Goal: Task Accomplishment & Management: Complete application form

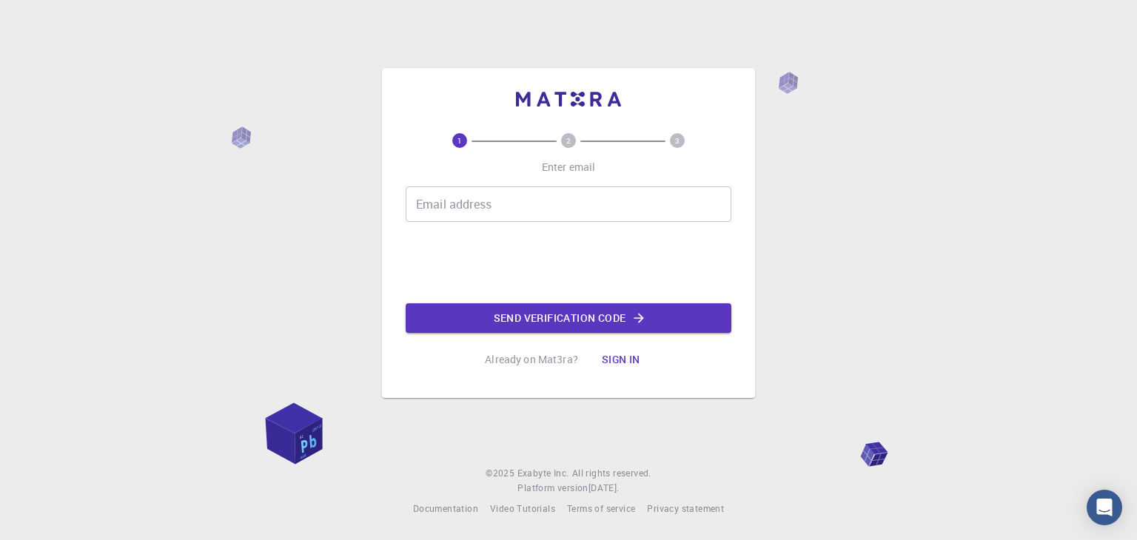
click at [467, 205] on input "Email address" at bounding box center [569, 205] width 326 height 36
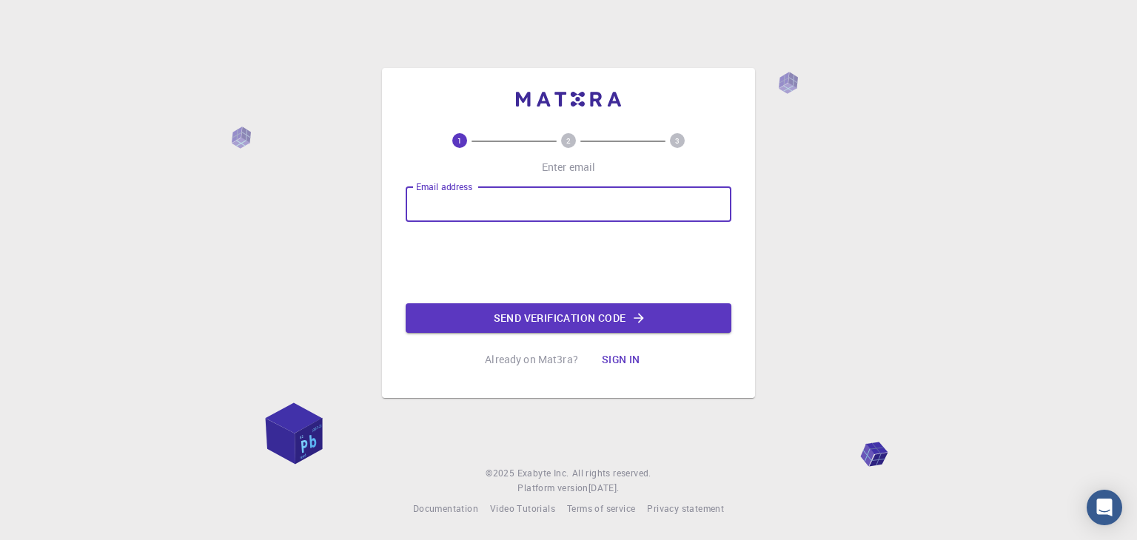
type input "[EMAIL_ADDRESS][DOMAIN_NAME]"
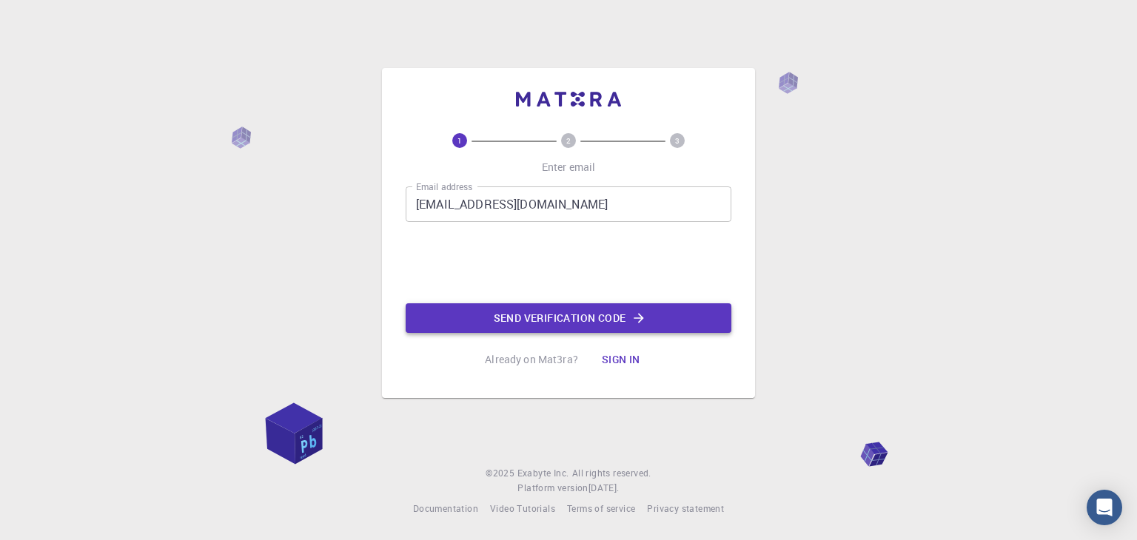
click at [533, 317] on button "Send verification code" at bounding box center [569, 318] width 326 height 30
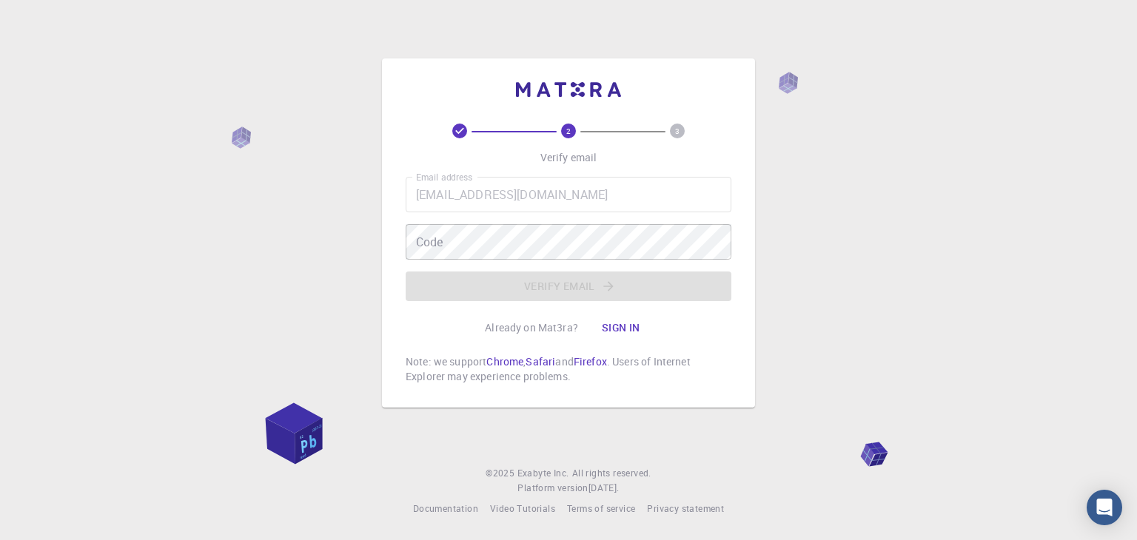
click at [746, 294] on div "2 3 Verify email Email address [EMAIL_ADDRESS][DOMAIN_NAME] Email address Code …" at bounding box center [568, 232] width 373 height 349
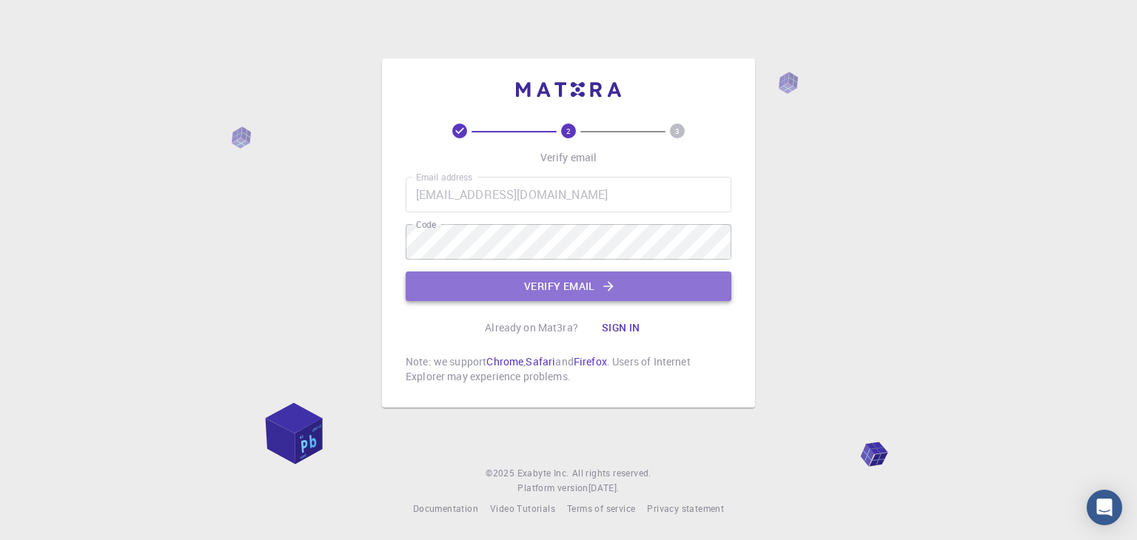
click at [705, 291] on button "Verify email" at bounding box center [569, 287] width 326 height 30
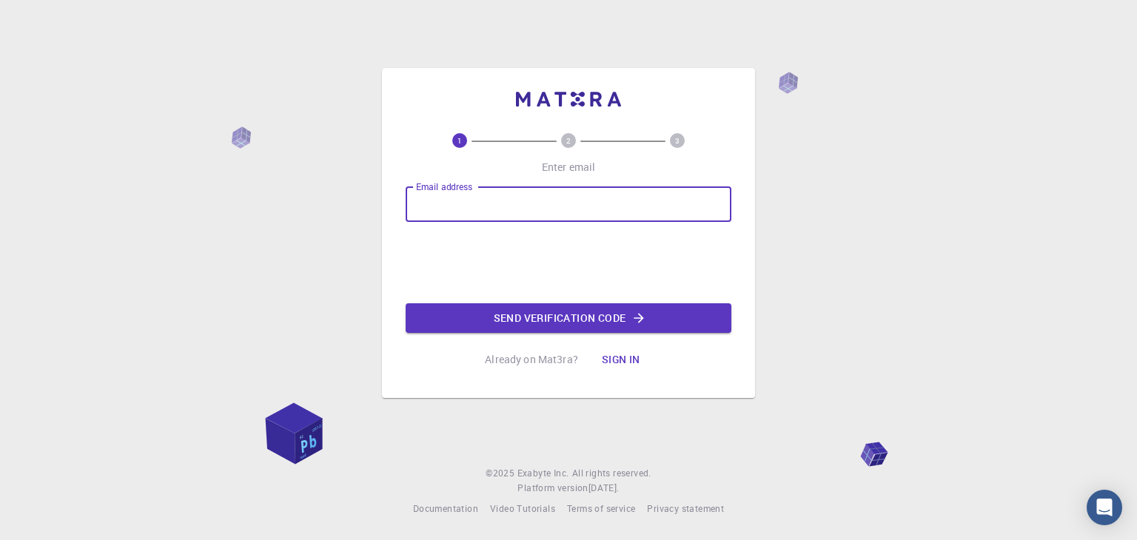
click at [501, 202] on input "Email address" at bounding box center [569, 205] width 326 height 36
type input "[EMAIL_ADDRESS][DOMAIN_NAME]"
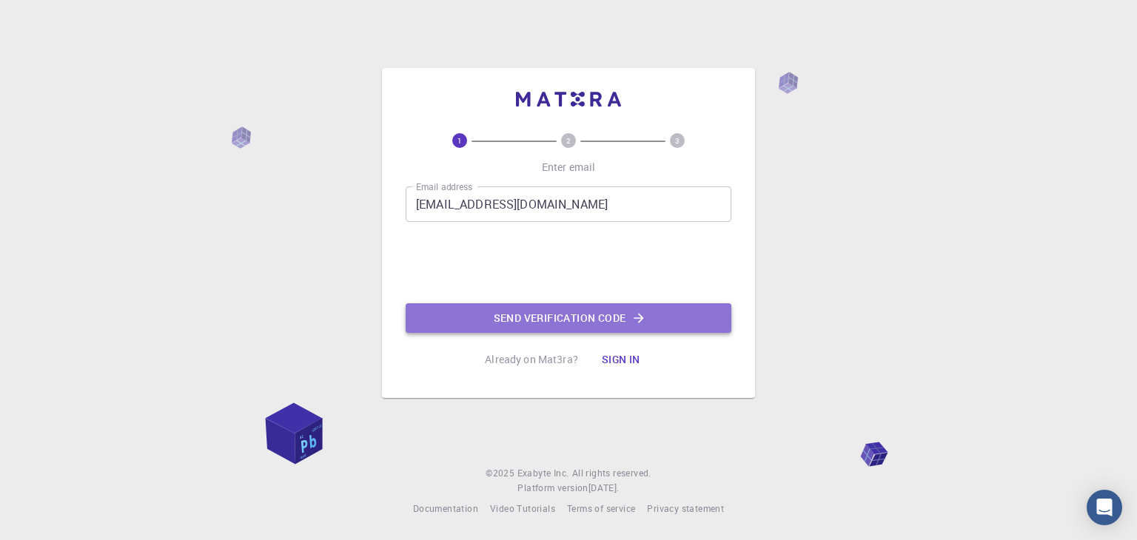
click at [550, 320] on button "Send verification code" at bounding box center [569, 318] width 326 height 30
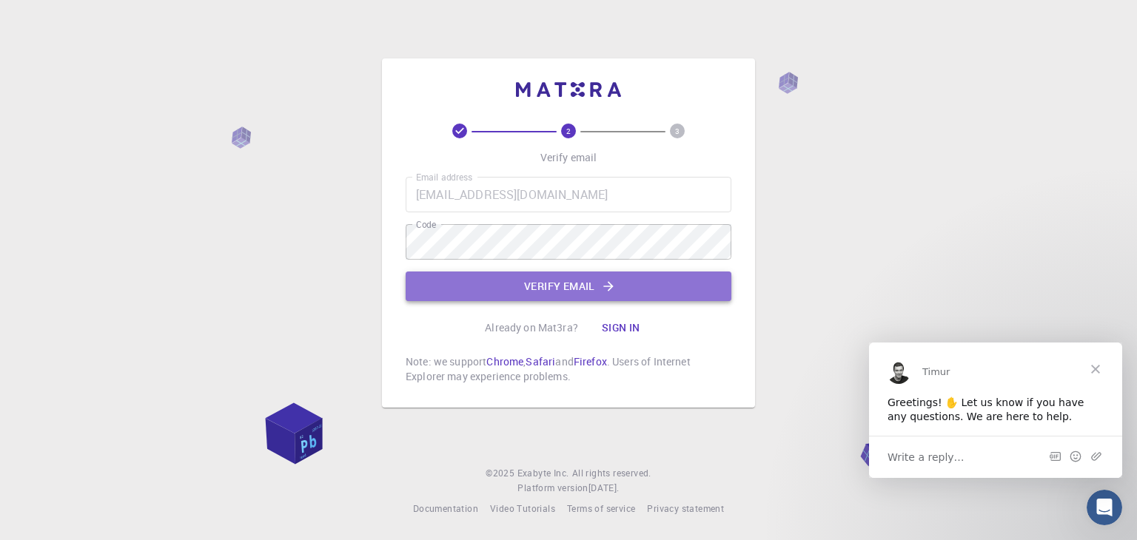
click at [701, 285] on button "Verify email" at bounding box center [569, 287] width 326 height 30
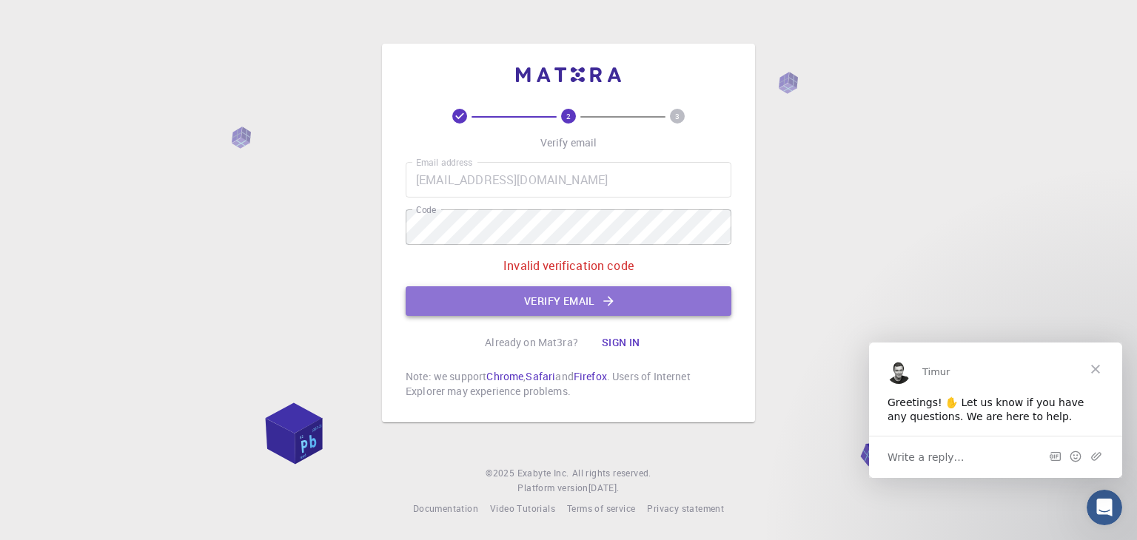
click at [690, 297] on button "Verify email" at bounding box center [569, 301] width 326 height 30
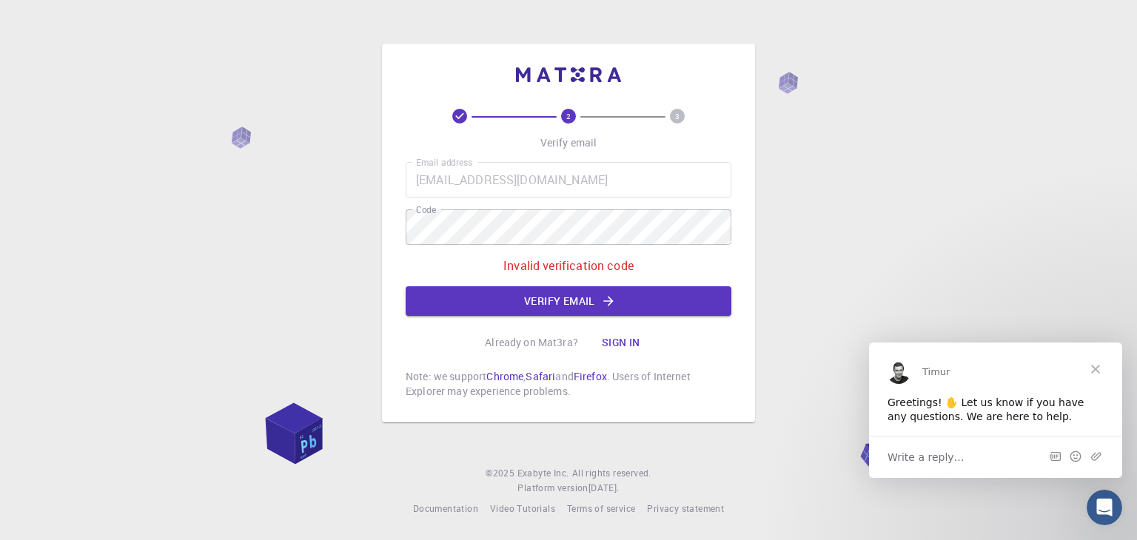
click at [944, 458] on span "Write a reply…" at bounding box center [925, 456] width 77 height 19
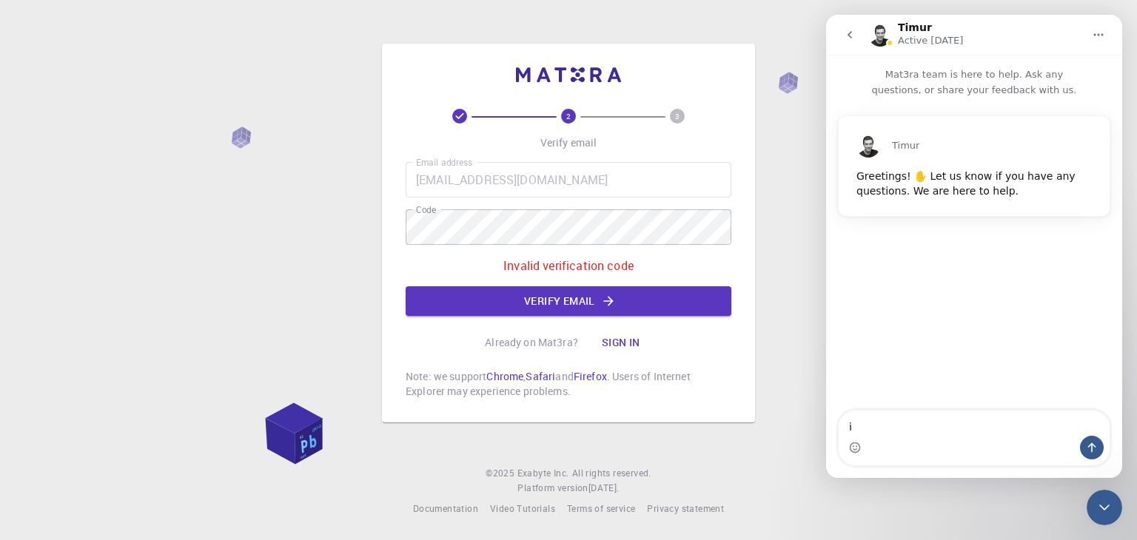
type textarea "i"
type textarea "it didnt login it"
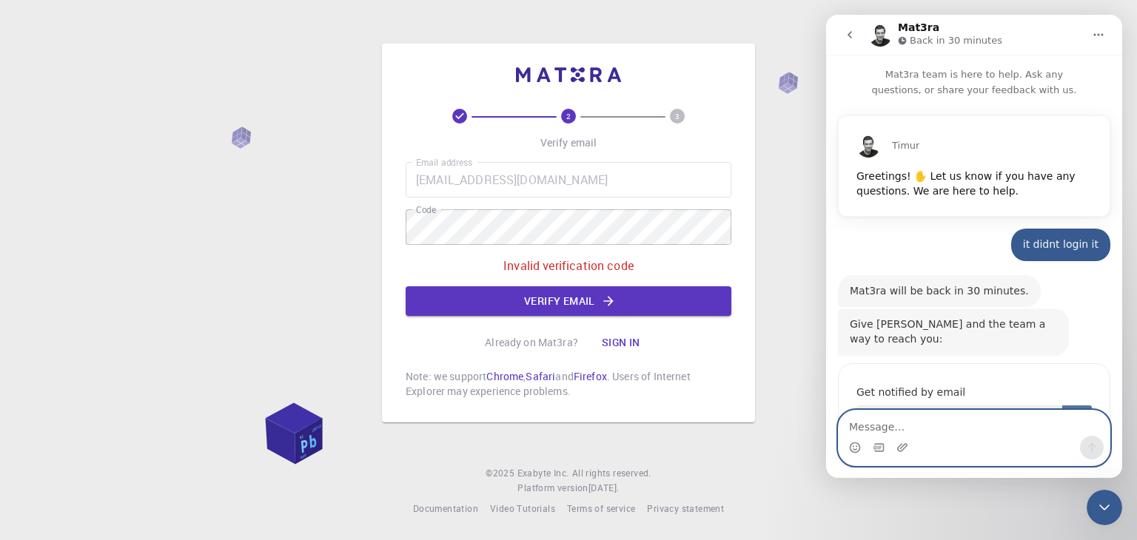
scroll to position [89, 0]
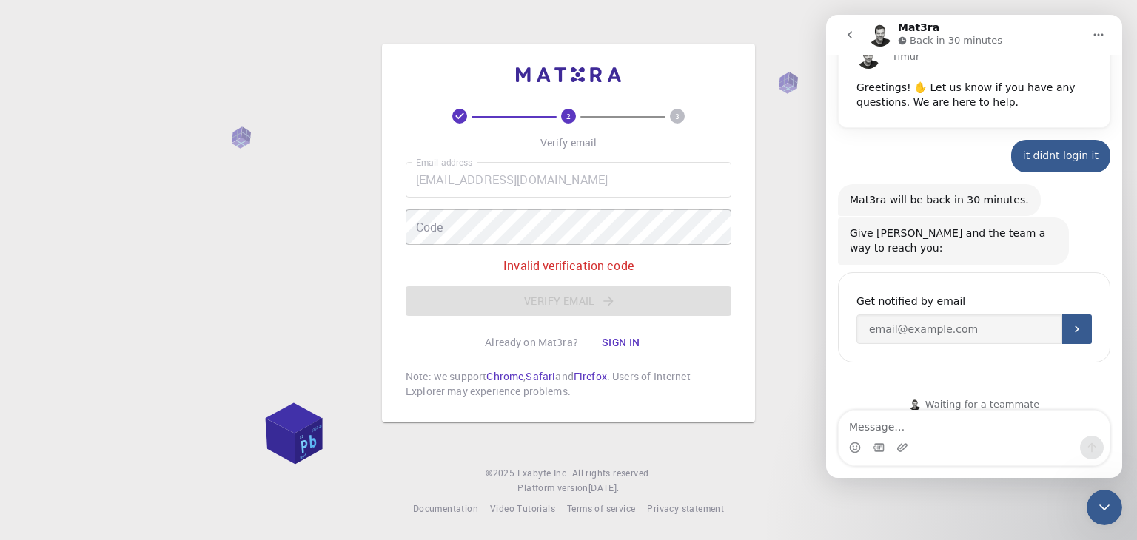
click at [746, 258] on div "2 3 Verify email Email address lochaniramesh8602@gmail.com Email address Code C…" at bounding box center [568, 233] width 373 height 379
drag, startPoint x: 568, startPoint y: 266, endPoint x: 560, endPoint y: 295, distance: 29.8
click at [560, 295] on div "Email address lochaniramesh8602@gmail.com Email address Code Code Invalid verif…" at bounding box center [569, 239] width 326 height 154
click at [560, 306] on div "Email address lochaniramesh8602@gmail.com Email address Code Code Invalid verif…" at bounding box center [569, 239] width 326 height 154
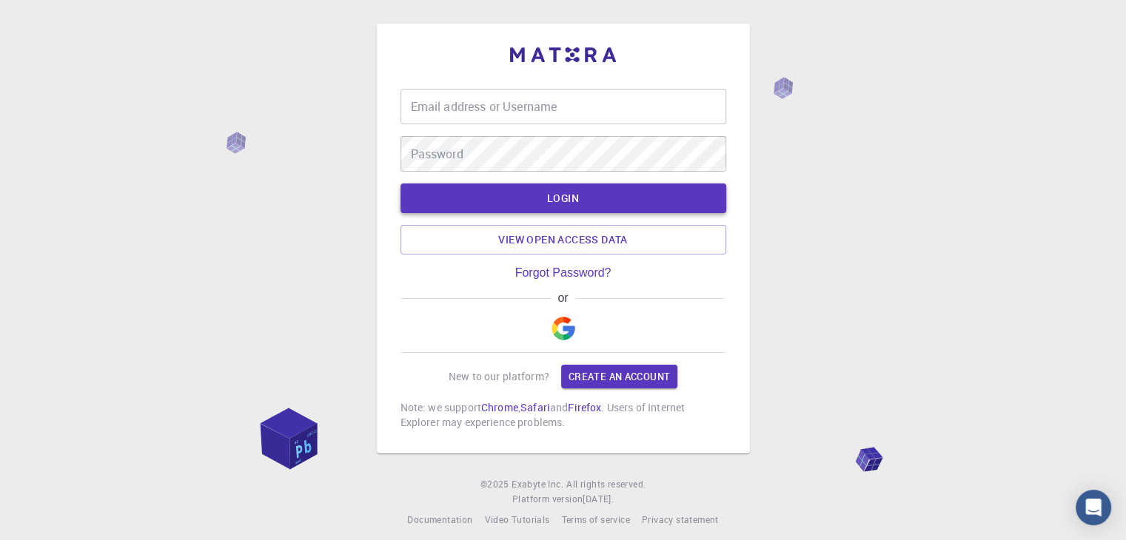
type input "[EMAIL_ADDRESS][DOMAIN_NAME]"
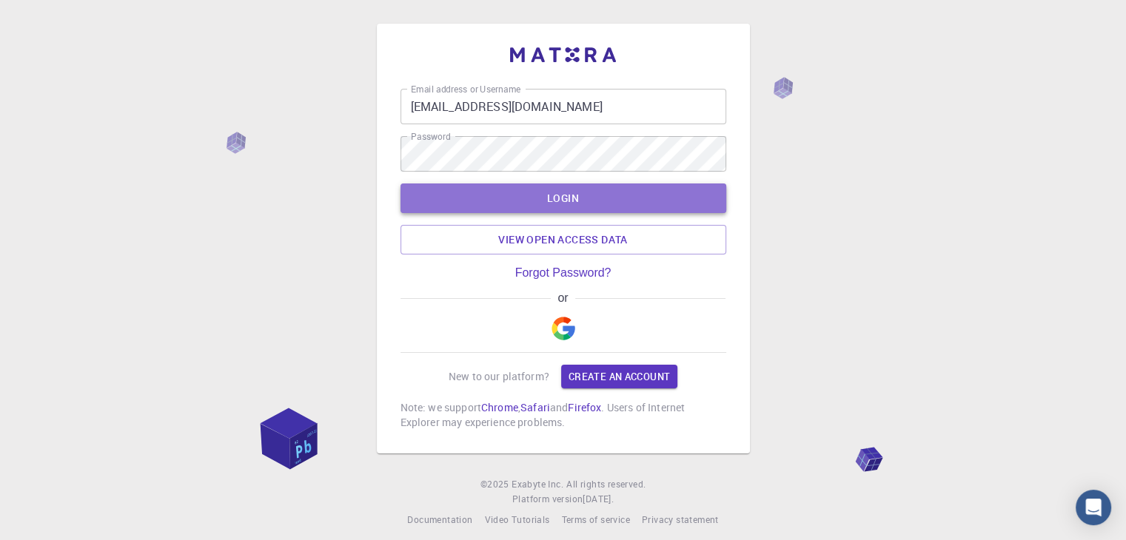
click at [586, 202] on button "LOGIN" at bounding box center [563, 199] width 326 height 30
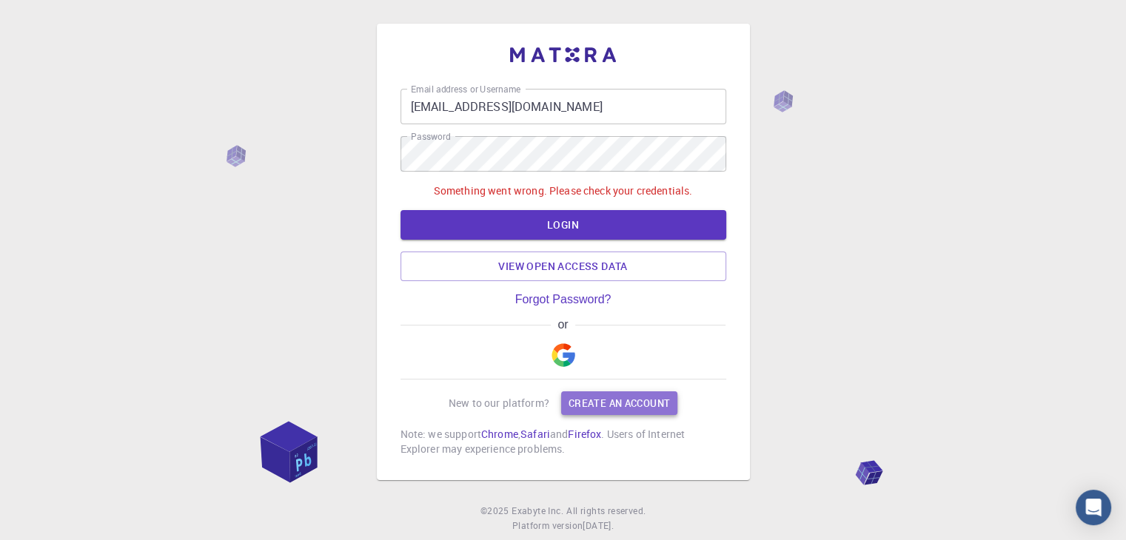
click at [616, 400] on link "Create an account" at bounding box center [619, 404] width 116 height 24
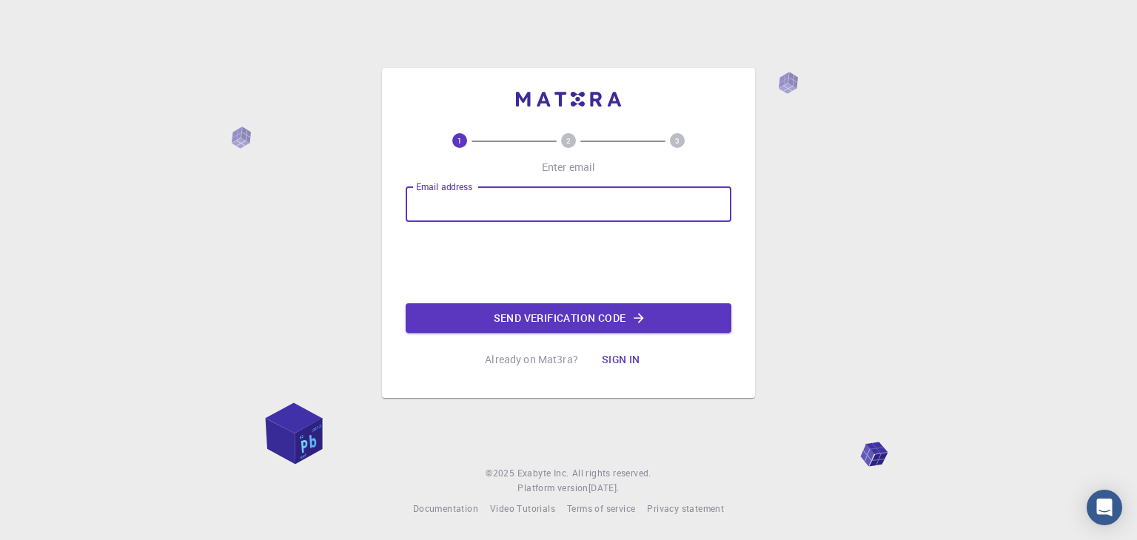
click at [592, 199] on input "Email address" at bounding box center [569, 205] width 326 height 36
type input "[EMAIL_ADDRESS][DOMAIN_NAME]"
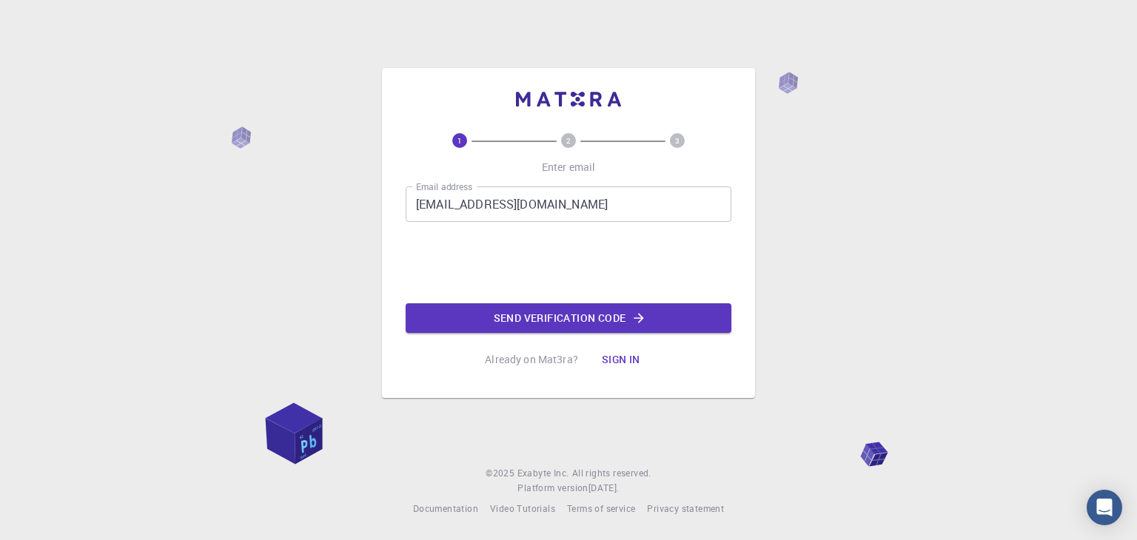
click at [730, 249] on div "Email address lochaniramesh8602@gmail.com Email address Send verification code" at bounding box center [569, 260] width 326 height 147
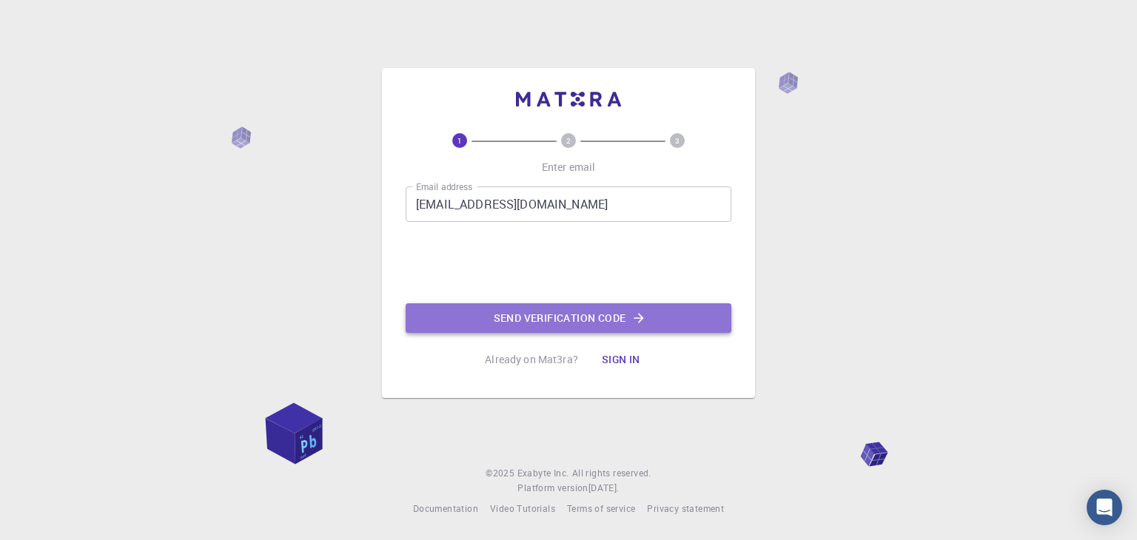
click at [511, 319] on button "Send verification code" at bounding box center [569, 318] width 326 height 30
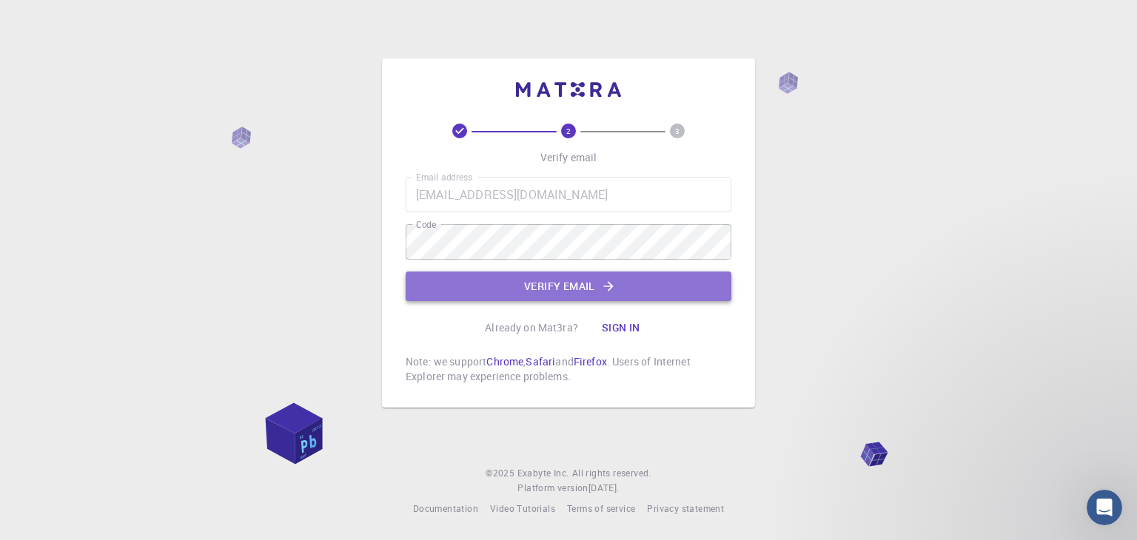
click at [692, 279] on button "Verify email" at bounding box center [569, 287] width 326 height 30
